Goal: Information Seeking & Learning: Learn about a topic

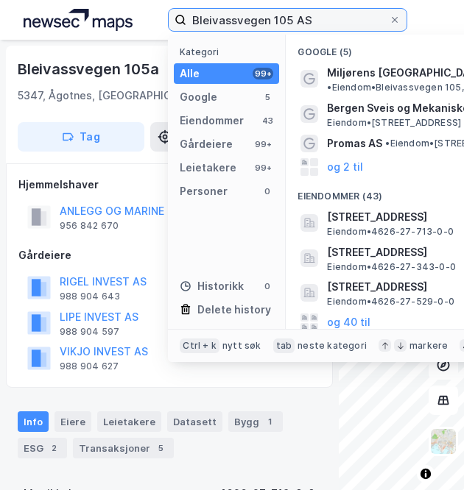
drag, startPoint x: 239, startPoint y: 20, endPoint x: 0, endPoint y: 21, distance: 238.6
click at [0, 21] on div "Bleivassvegen 105 AS Kategori Alle 99+ Google 5 Eiendommer 43 Gårdeiere 99+ Lei…" at bounding box center [232, 20] width 464 height 40
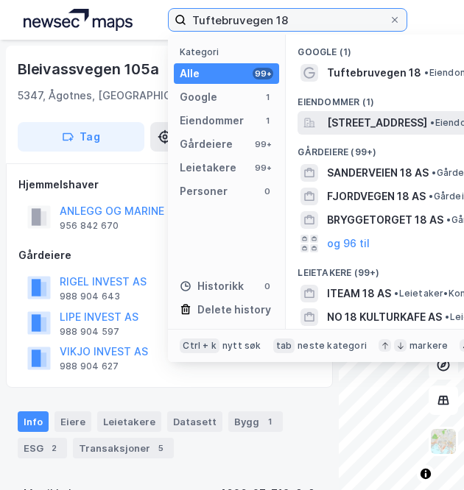
type input "Tuftebruvegen 18"
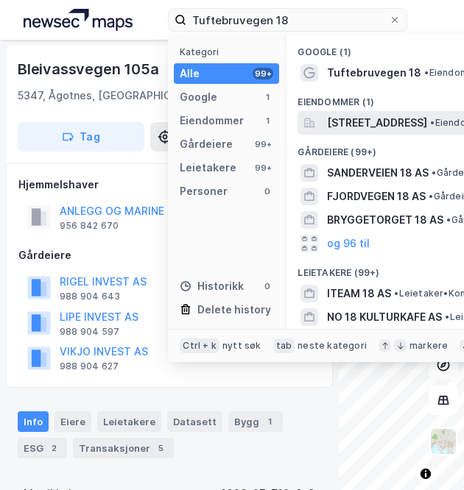
click at [343, 127] on span "[STREET_ADDRESS]" at bounding box center [377, 123] width 100 height 18
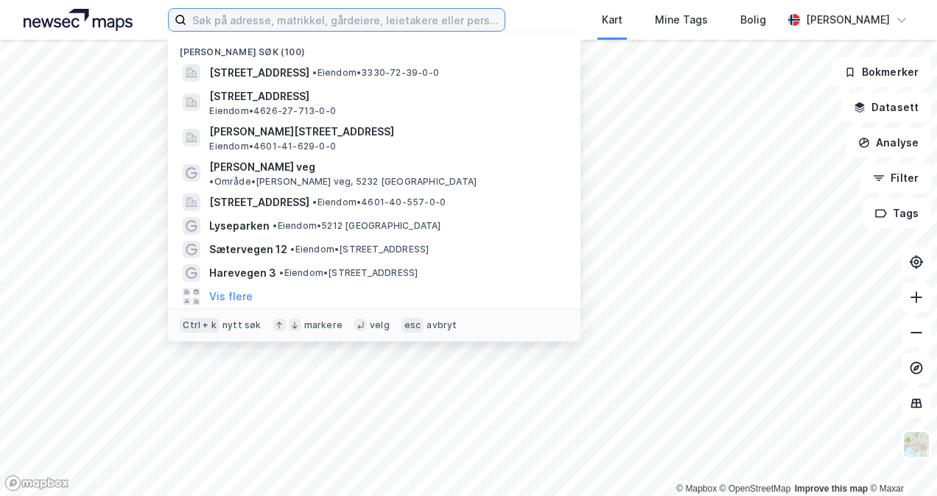
click at [368, 24] on input at bounding box center [344, 20] width 317 height 22
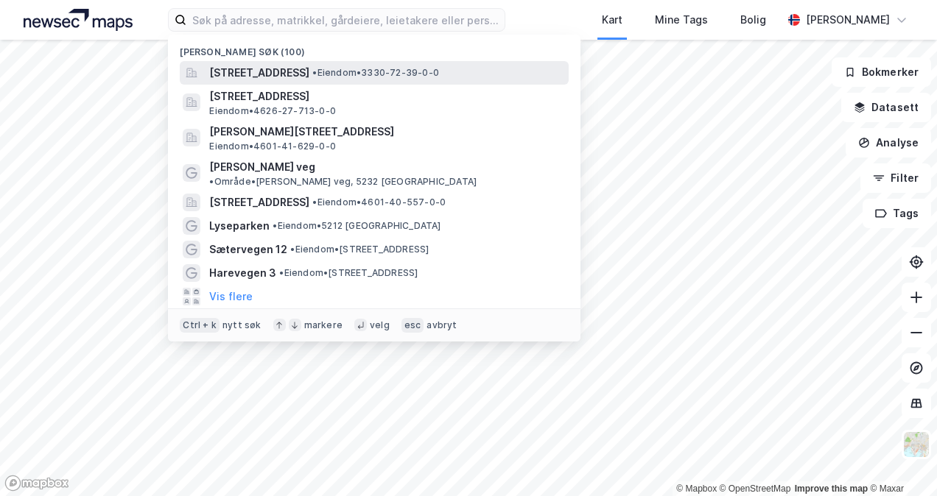
click at [349, 82] on div "Tuftebruvegen 18, 3580, GEILO, HOL • Eiendom • 3330-72-39-0-0" at bounding box center [374, 73] width 389 height 24
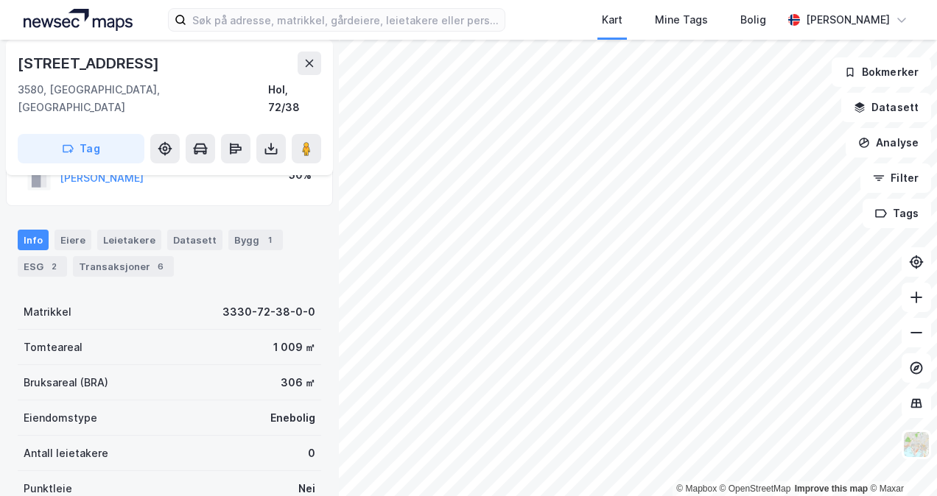
scroll to position [147, 0]
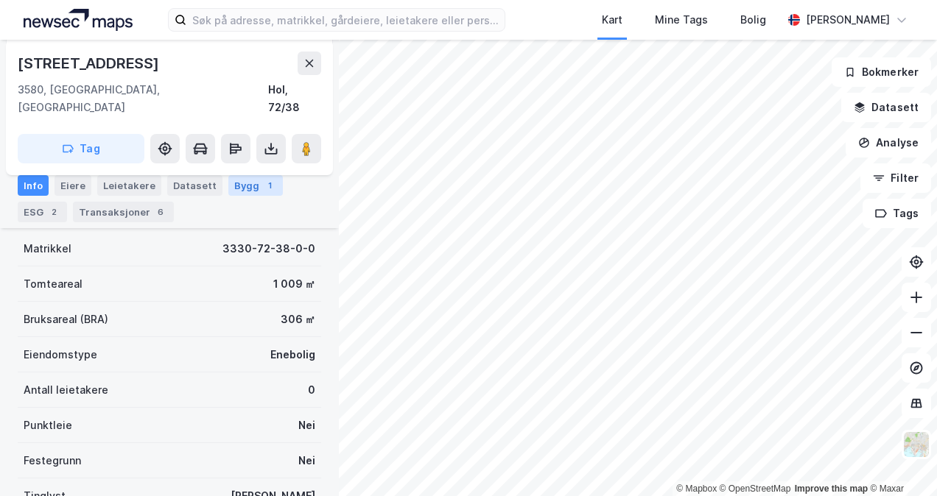
click at [244, 191] on div "Bygg 1" at bounding box center [255, 185] width 54 height 21
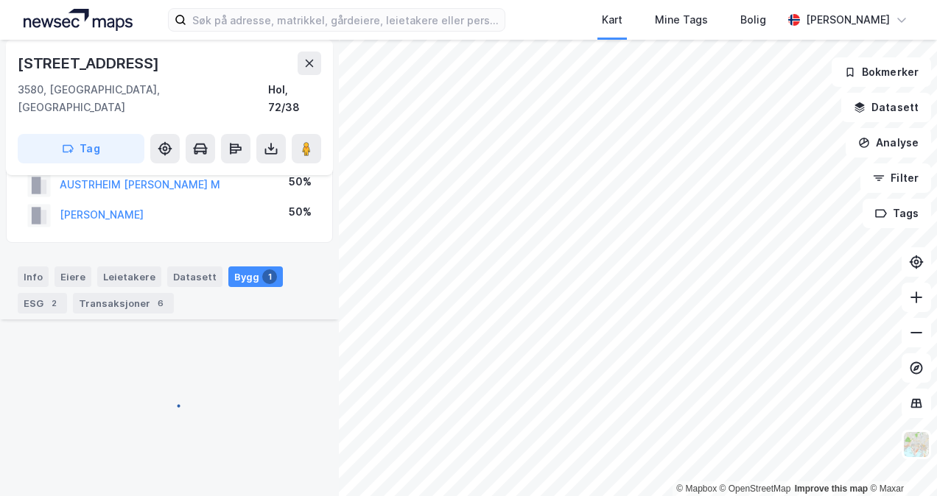
scroll to position [112, 0]
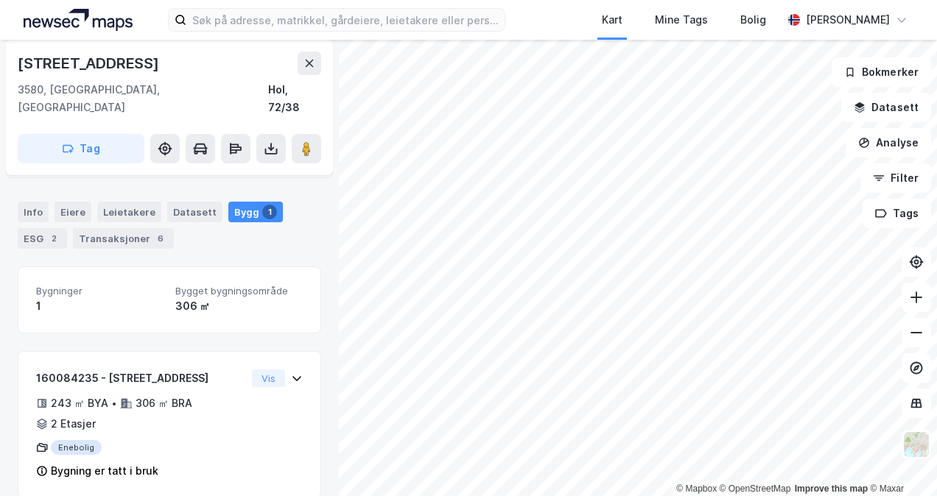
scroll to position [112, 0]
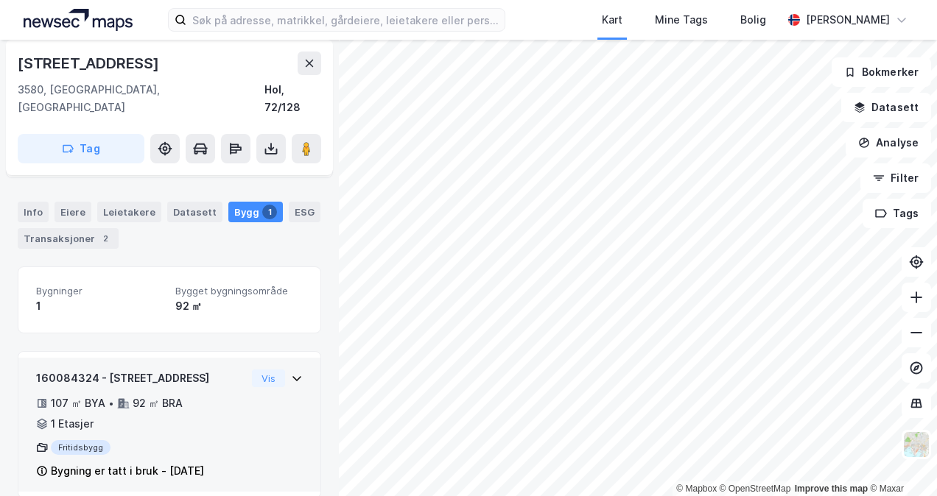
scroll to position [112, 0]
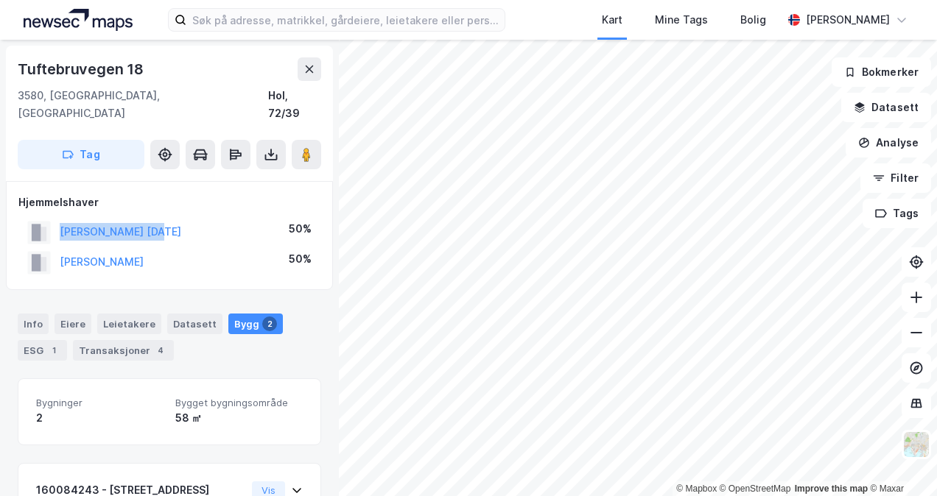
drag, startPoint x: 146, startPoint y: 214, endPoint x: 58, endPoint y: 214, distance: 87.6
click at [58, 217] on div "BJØRNSTAD PER JUL 50%" at bounding box center [169, 232] width 302 height 30
copy button "BJØRNSTAD PER JUL"
click at [41, 314] on div "Info" at bounding box center [33, 324] width 31 height 21
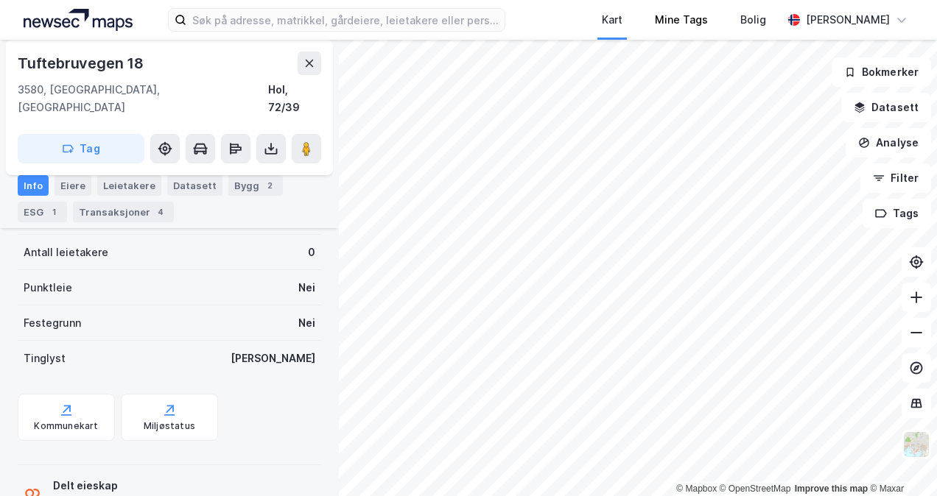
scroll to position [318, 0]
